Goal: Transaction & Acquisition: Purchase product/service

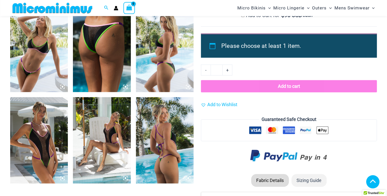
scroll to position [608, 0]
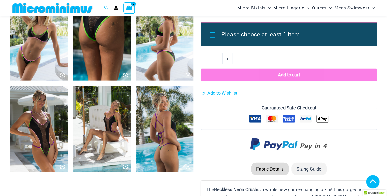
click at [45, 132] on img at bounding box center [39, 129] width 58 height 87
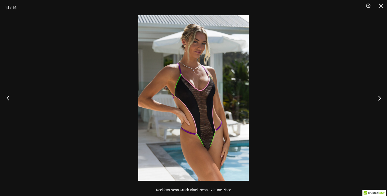
click at [9, 97] on button "Previous" at bounding box center [9, 98] width 19 height 26
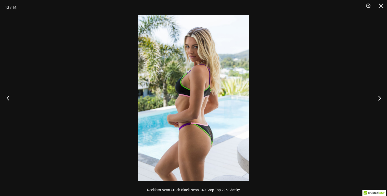
click at [9, 97] on button "Previous" at bounding box center [9, 98] width 19 height 26
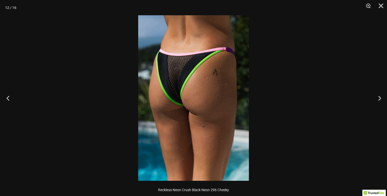
click at [9, 97] on button "Previous" at bounding box center [9, 98] width 19 height 26
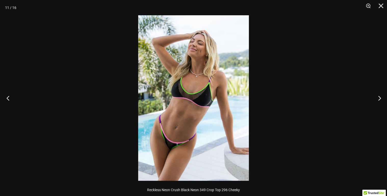
click at [9, 97] on button "Previous" at bounding box center [9, 98] width 19 height 26
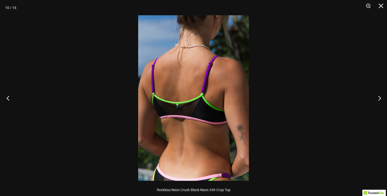
click at [9, 97] on button "Previous" at bounding box center [9, 98] width 19 height 26
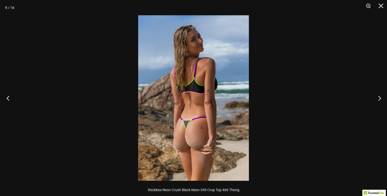
click at [9, 97] on button "Previous" at bounding box center [9, 98] width 19 height 26
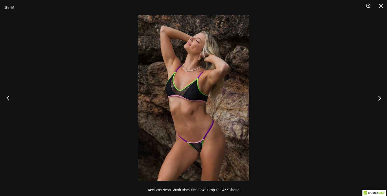
click at [9, 97] on button "Previous" at bounding box center [9, 98] width 19 height 26
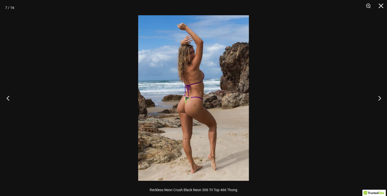
click at [9, 97] on button "Previous" at bounding box center [9, 98] width 19 height 26
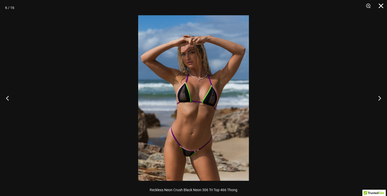
click at [381, 5] on button "Close" at bounding box center [379, 7] width 13 height 15
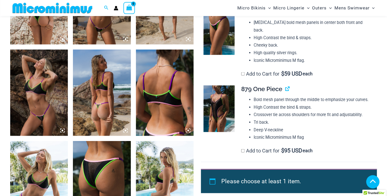
scroll to position [404, 0]
